Goal: Navigation & Orientation: Find specific page/section

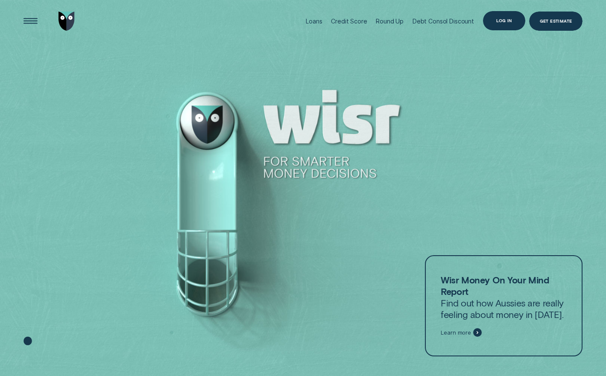
click at [510, 21] on div "Log in" at bounding box center [503, 21] width 15 height 4
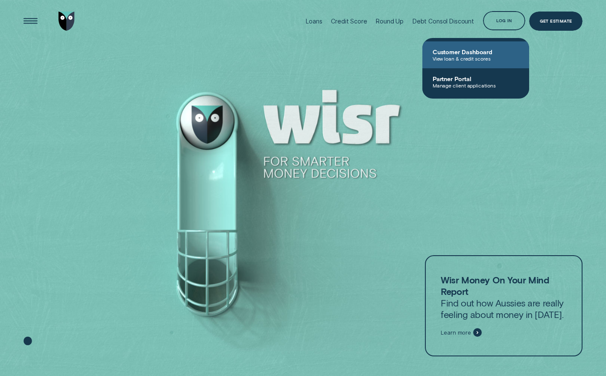
click at [472, 53] on span "Customer Dashboard" at bounding box center [476, 51] width 86 height 7
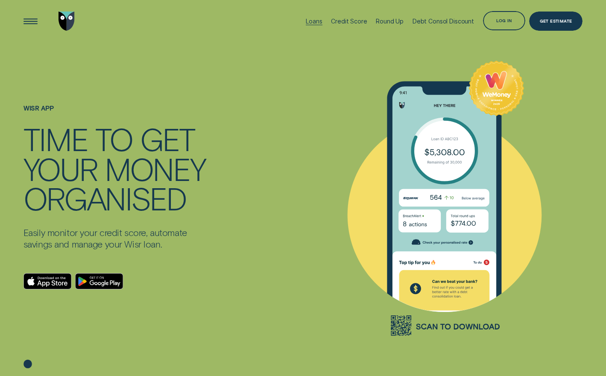
click at [311, 22] on div "Loans" at bounding box center [314, 21] width 16 height 7
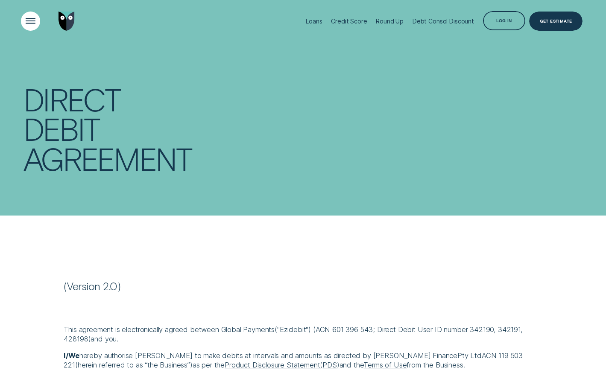
click at [32, 20] on div "Open Menu" at bounding box center [30, 21] width 27 height 27
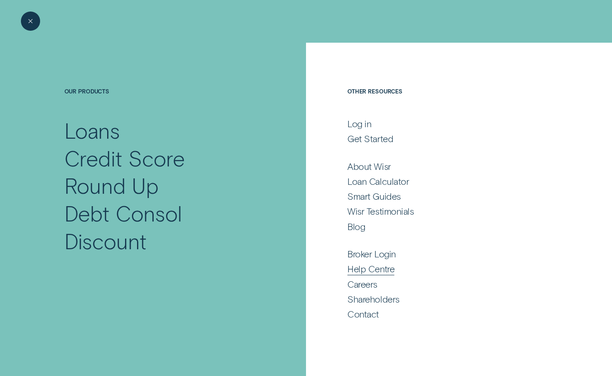
click at [373, 265] on div "Help Centre" at bounding box center [371, 269] width 47 height 12
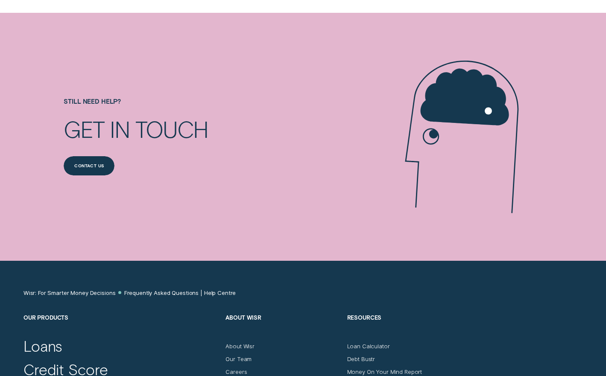
scroll to position [774, 0]
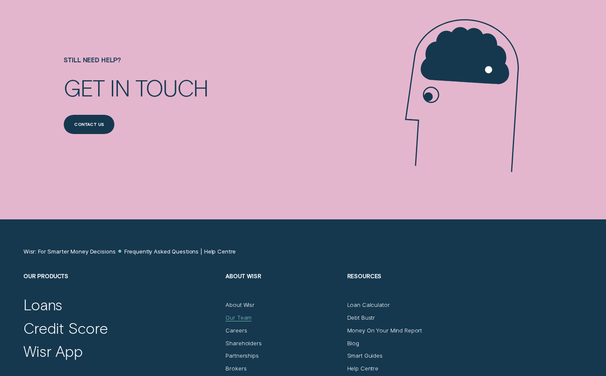
click at [243, 316] on div "Our Team" at bounding box center [238, 317] width 26 height 7
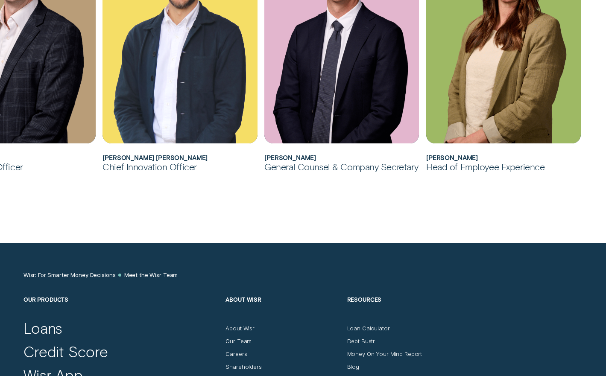
scroll to position [804, 0]
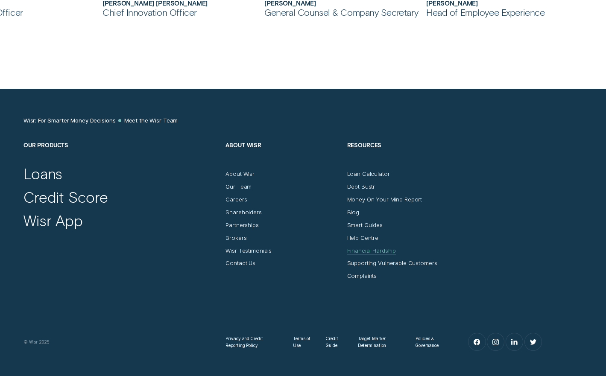
click at [383, 248] on div "Financial Hardship" at bounding box center [371, 250] width 49 height 7
